Goal: Navigation & Orientation: Find specific page/section

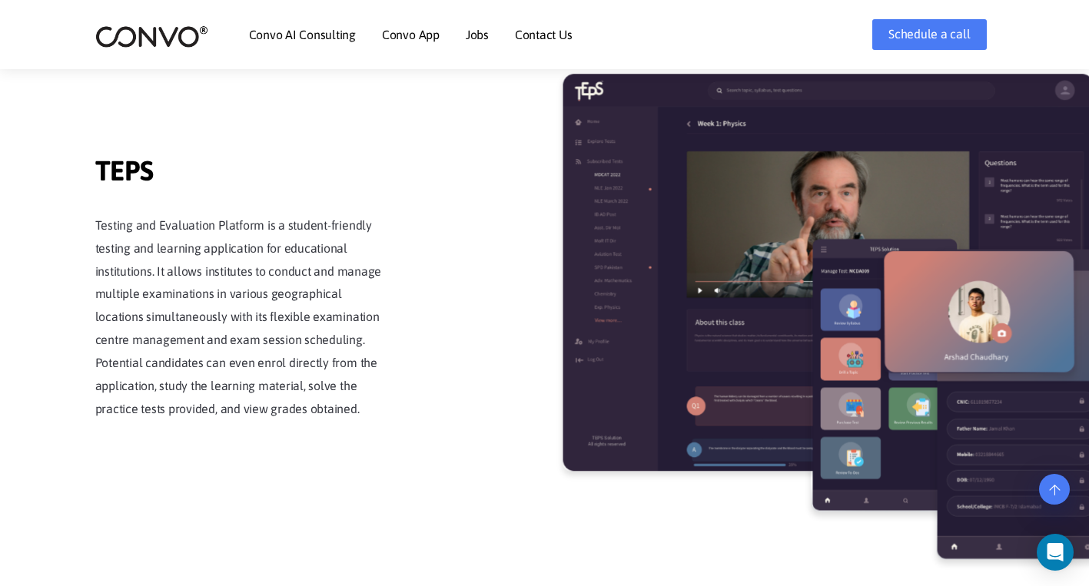
scroll to position [1985, 0]
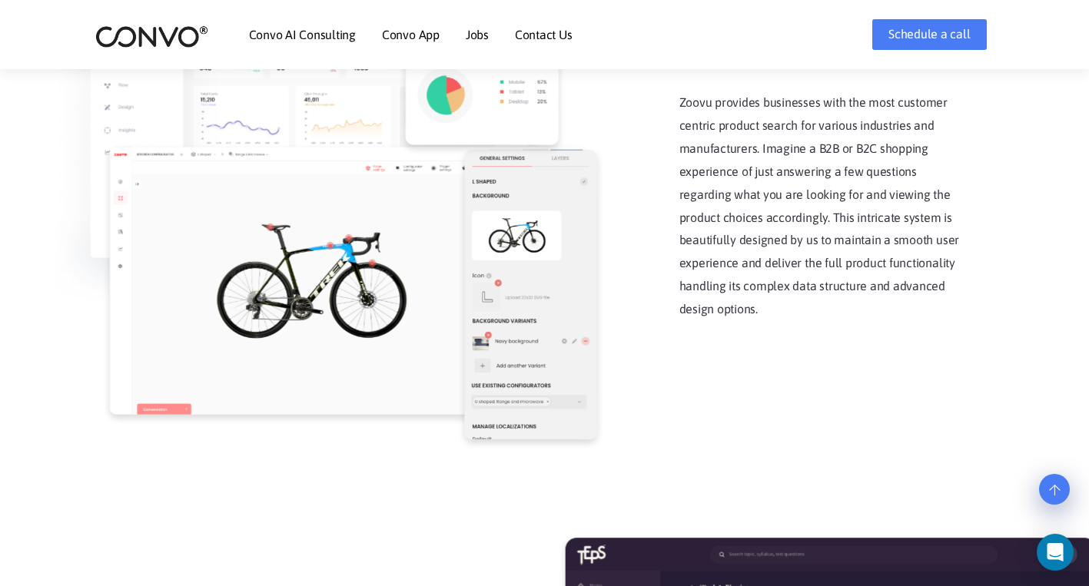
click at [475, 35] on link "Jobs" at bounding box center [477, 34] width 23 height 12
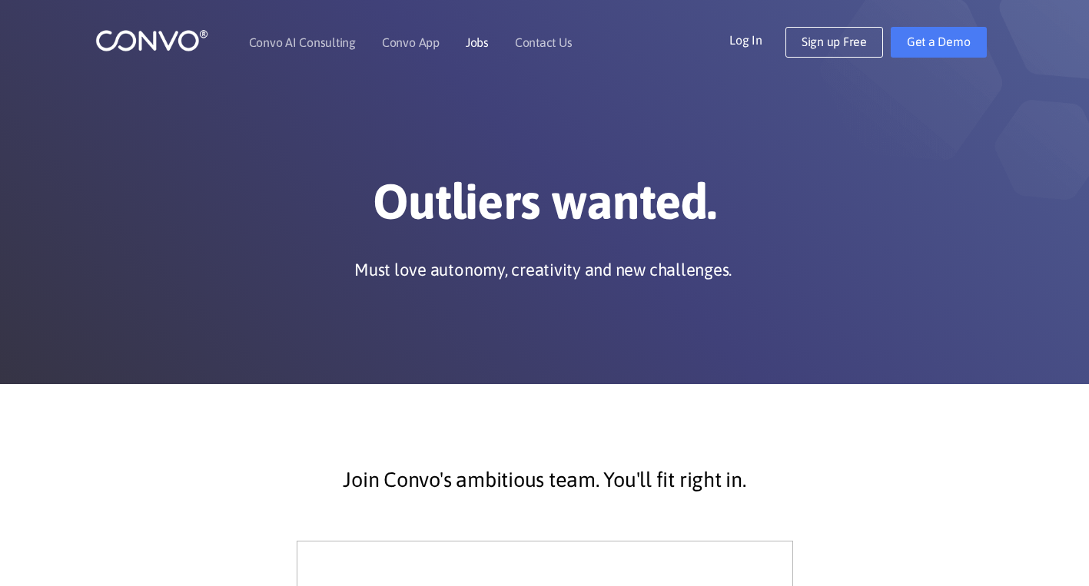
scroll to position [11, 0]
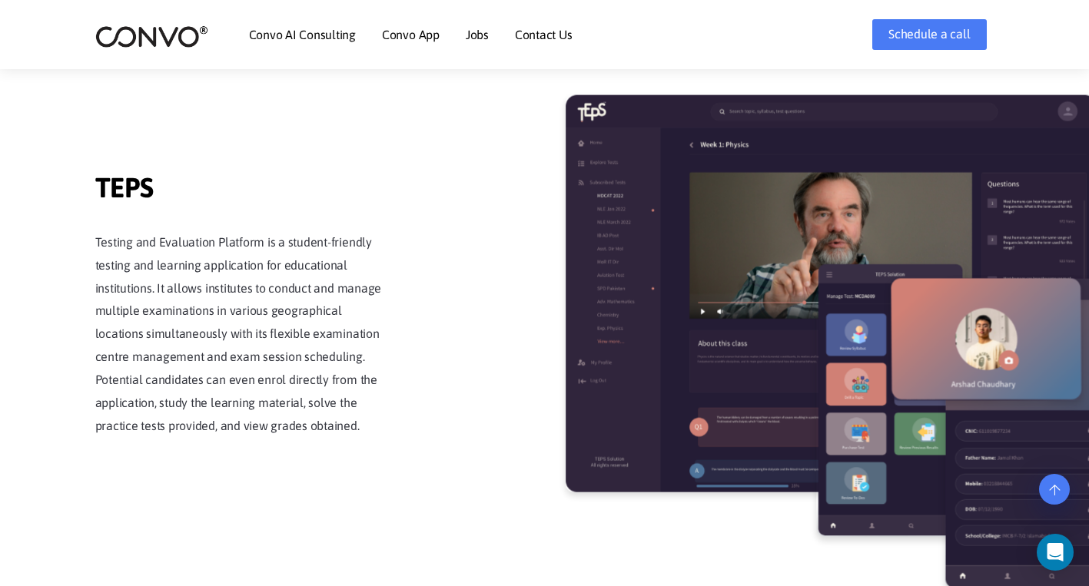
scroll to position [2432, 0]
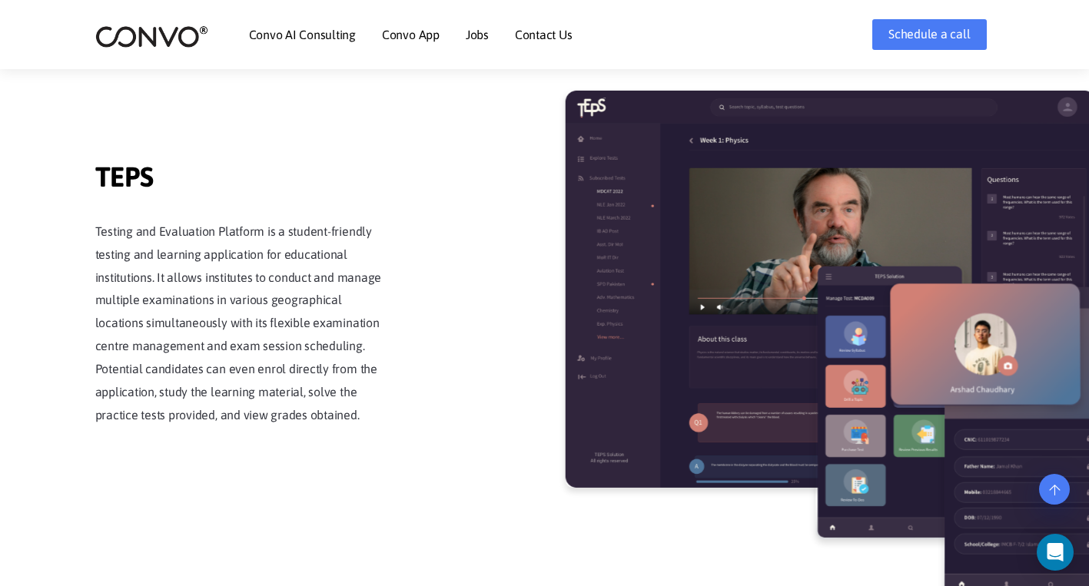
click at [473, 37] on link "Jobs" at bounding box center [477, 34] width 23 height 12
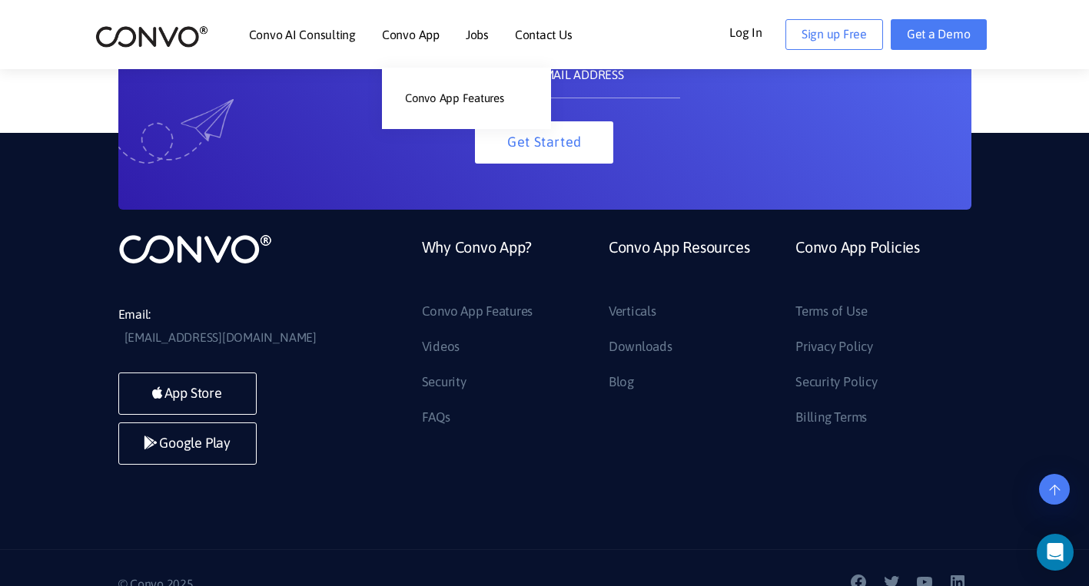
scroll to position [1652, 0]
